Goal: Navigation & Orientation: Find specific page/section

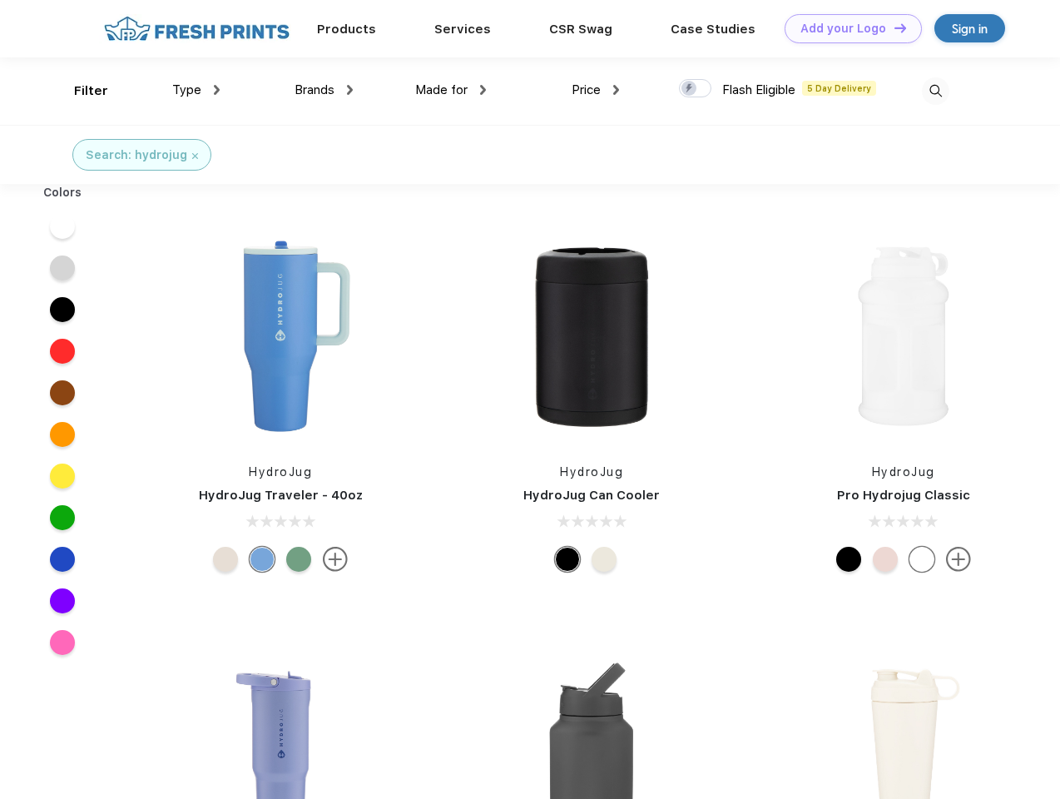
click at [847, 28] on link "Add your Logo Design Tool" at bounding box center [852, 28] width 137 height 29
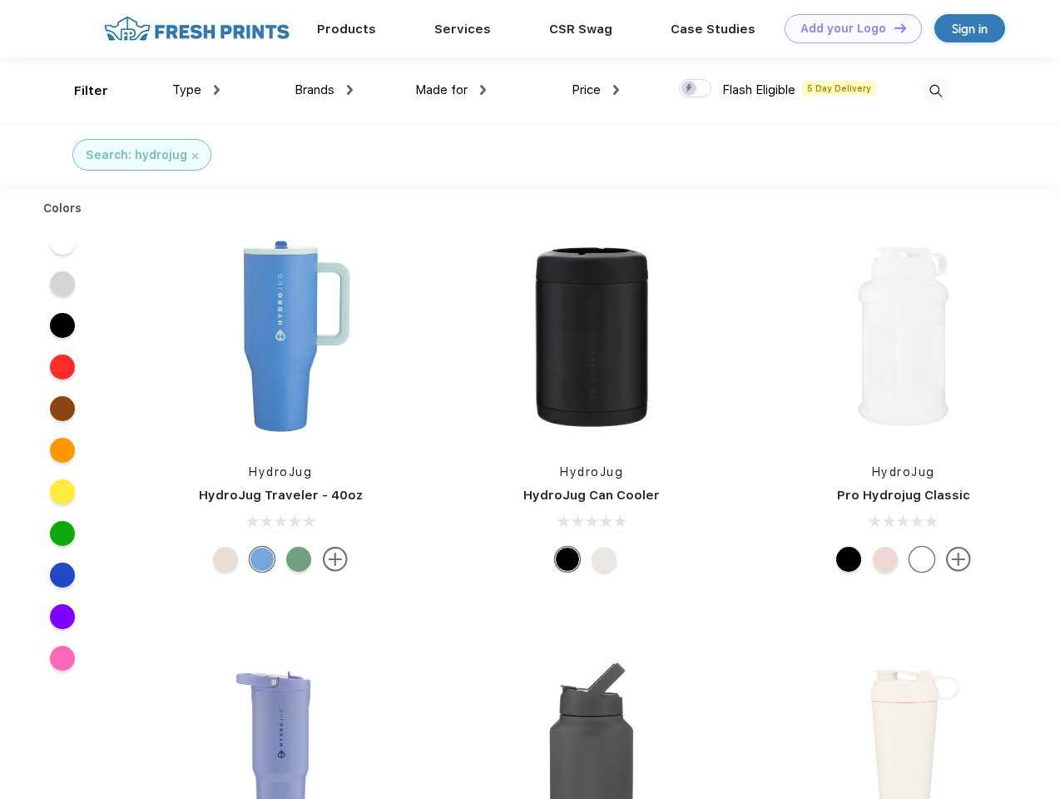
click at [0, 0] on div "Design Tool" at bounding box center [0, 0] width 0 height 0
click at [893, 27] on link "Add your Logo Design Tool" at bounding box center [852, 28] width 137 height 29
click at [80, 91] on div "Filter" at bounding box center [91, 91] width 34 height 19
click at [196, 90] on span "Type" at bounding box center [186, 89] width 29 height 15
click at [324, 90] on span "Brands" at bounding box center [314, 89] width 40 height 15
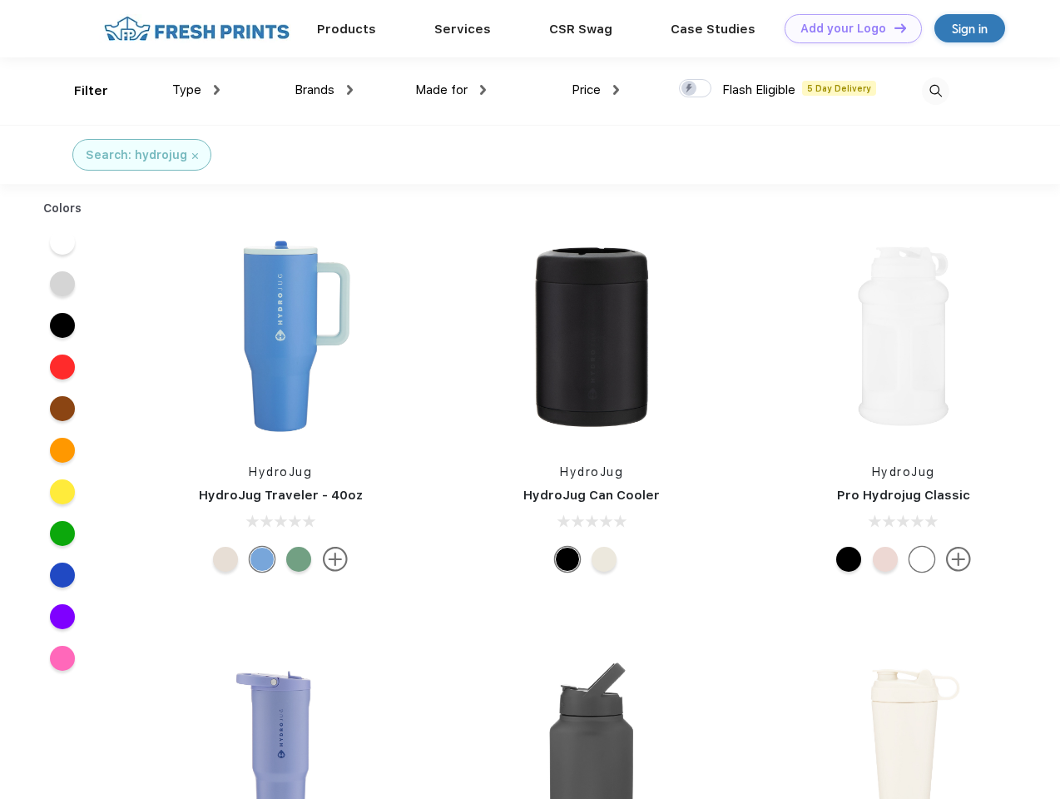
click at [451, 90] on span "Made for" at bounding box center [441, 89] width 52 height 15
click at [596, 90] on span "Price" at bounding box center [585, 89] width 29 height 15
click at [695, 89] on div at bounding box center [695, 88] width 32 height 18
click at [690, 89] on input "checkbox" at bounding box center [684, 83] width 11 height 11
click at [935, 91] on img at bounding box center [935, 90] width 27 height 27
